Goal: Information Seeking & Learning: Learn about a topic

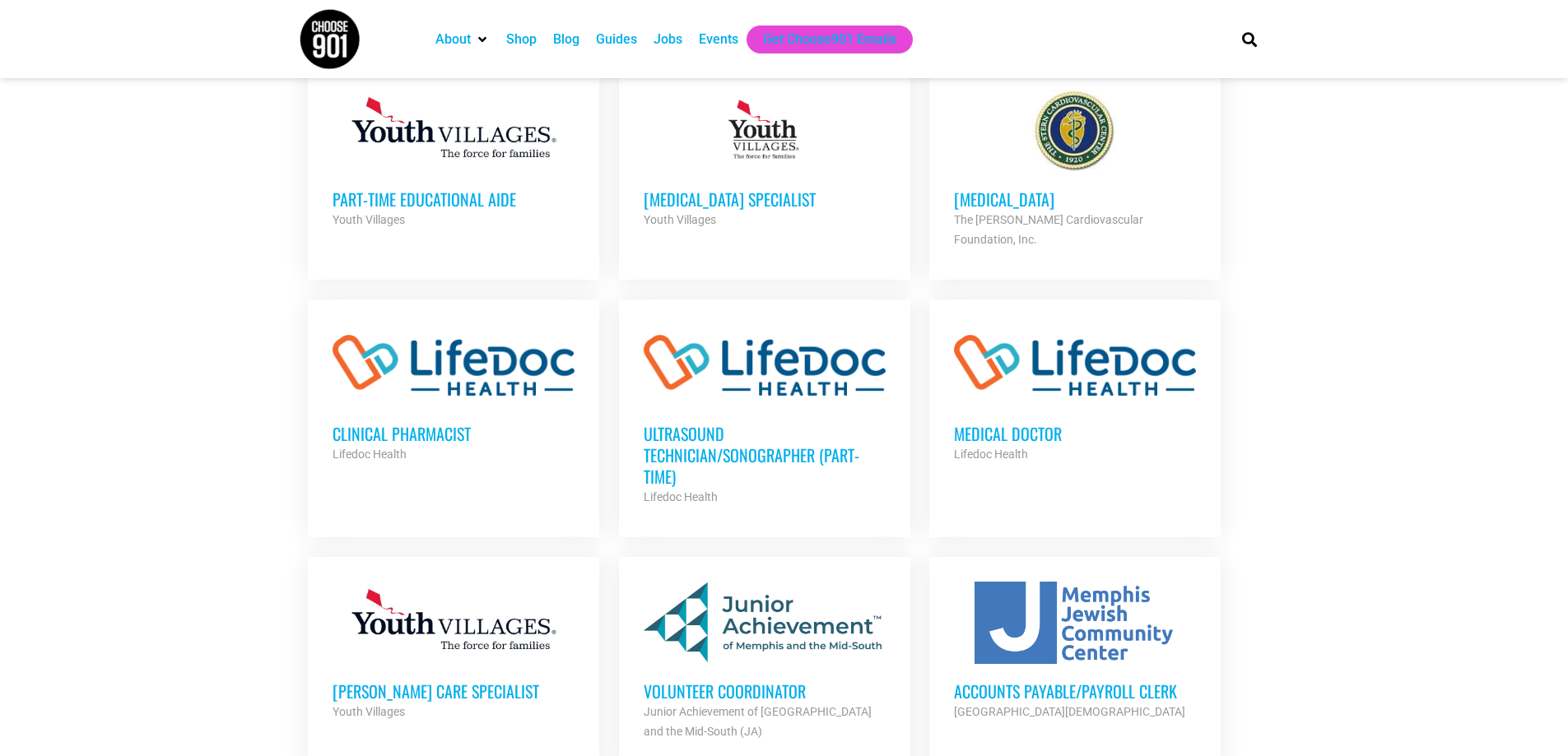
scroll to position [823, 0]
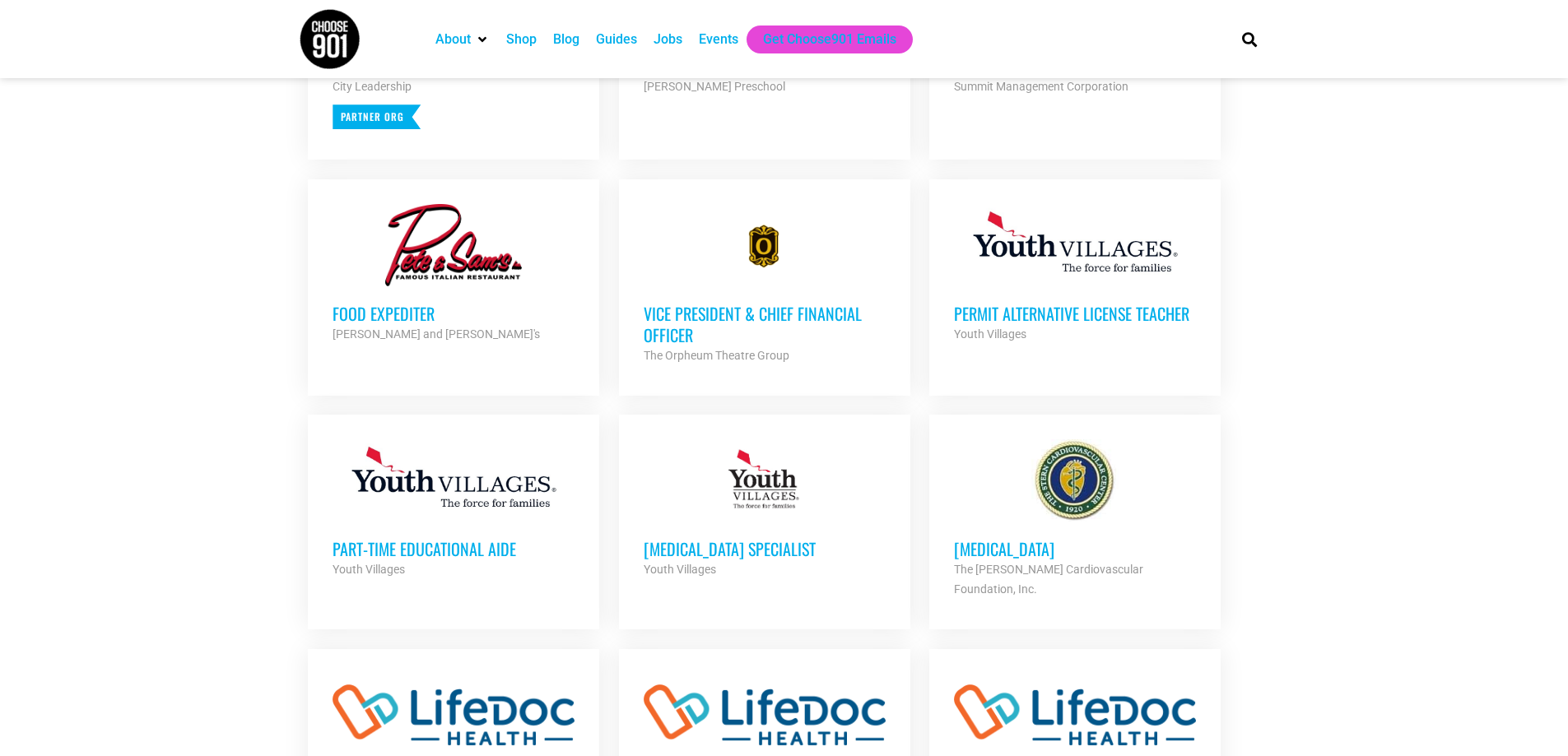
click at [789, 316] on h3 "Vice President & Chief Financial Officer" at bounding box center [765, 324] width 242 height 43
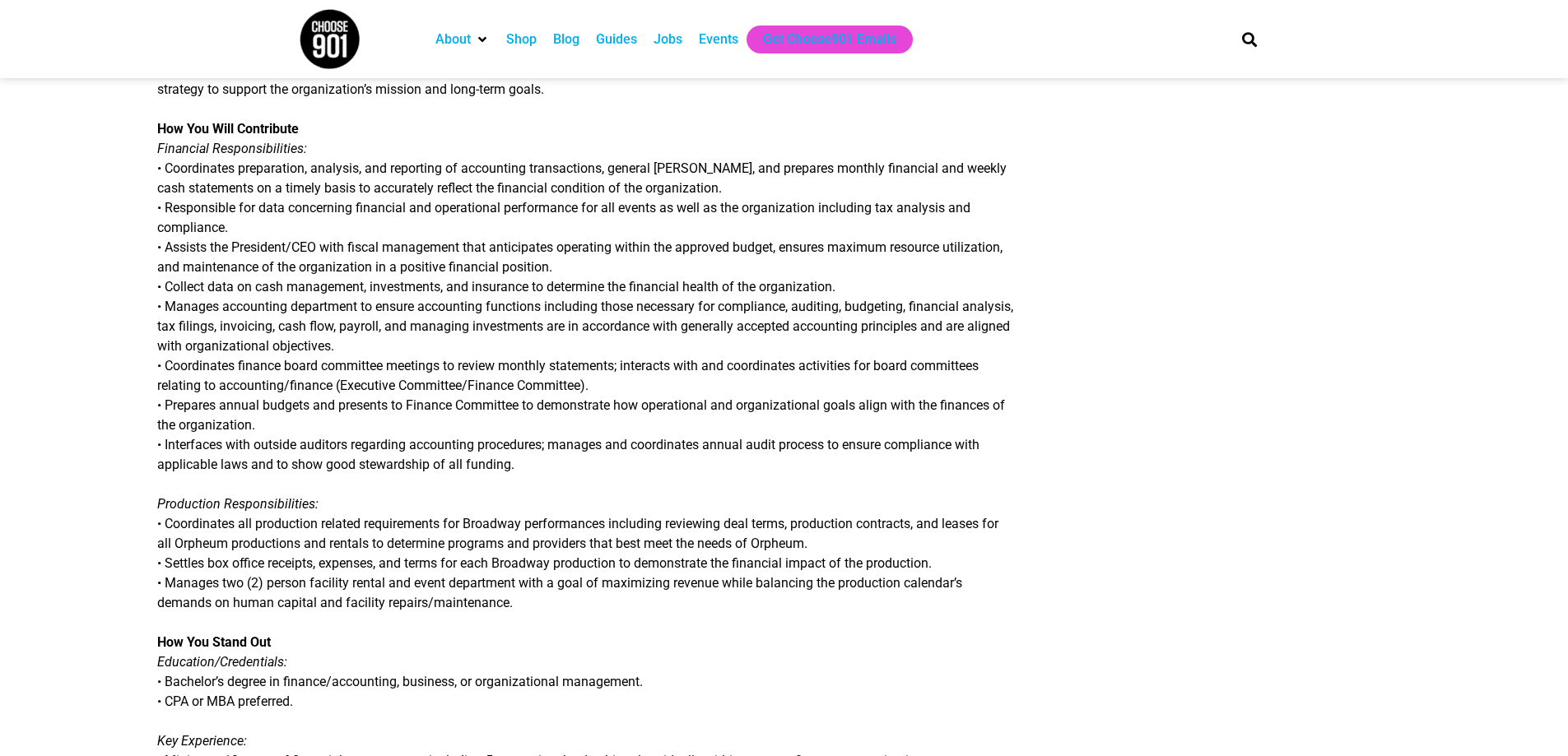
scroll to position [686, 0]
